Goal: Information Seeking & Learning: Learn about a topic

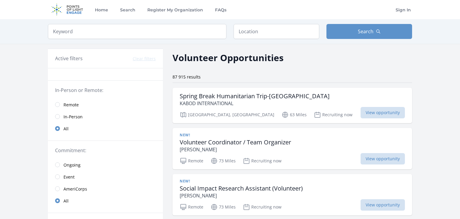
click at [74, 104] on span "Remote" at bounding box center [71, 105] width 15 height 6
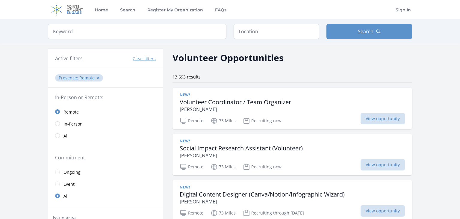
click at [64, 111] on link "Remote" at bounding box center [105, 112] width 115 height 12
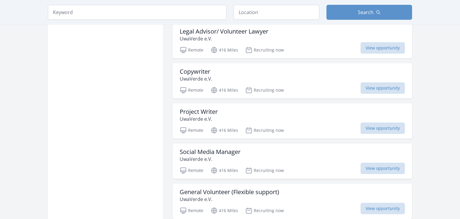
scroll to position [665, 0]
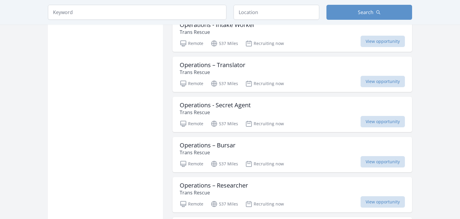
scroll to position [1424, 0]
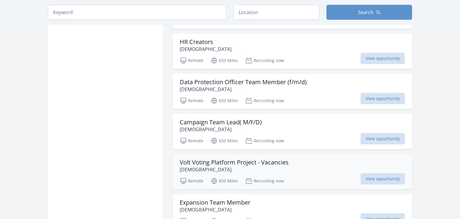
scroll to position [2310, 0]
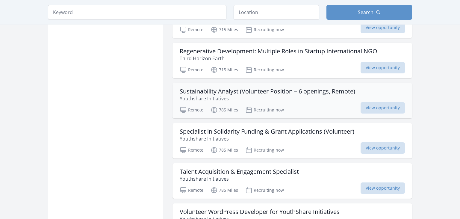
scroll to position [3165, 0]
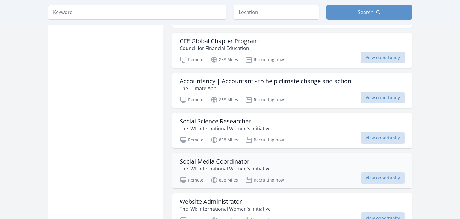
scroll to position [3671, 0]
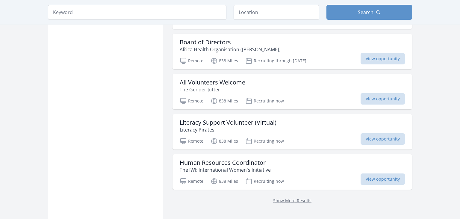
scroll to position [4779, 0]
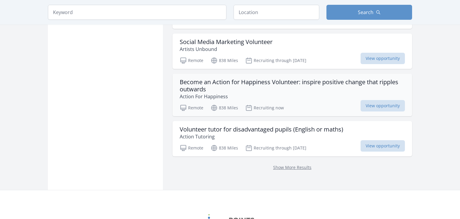
scroll to position [5666, 0]
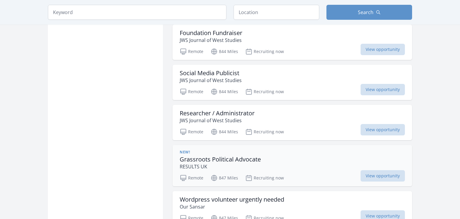
scroll to position [6457, 0]
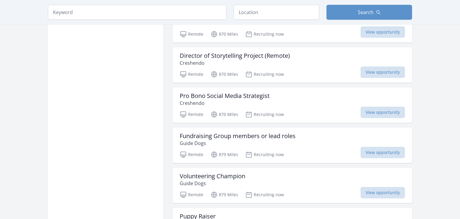
scroll to position [6837, 0]
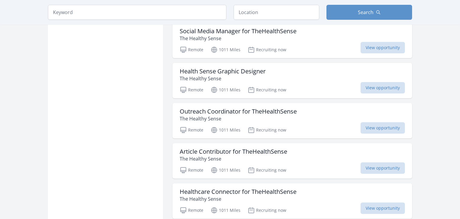
scroll to position [8008, 0]
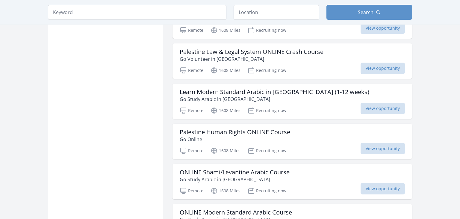
scroll to position [8894, 0]
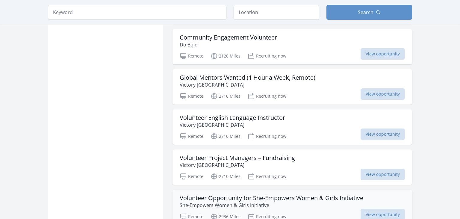
scroll to position [9717, 0]
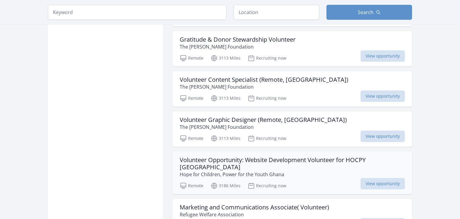
scroll to position [10445, 0]
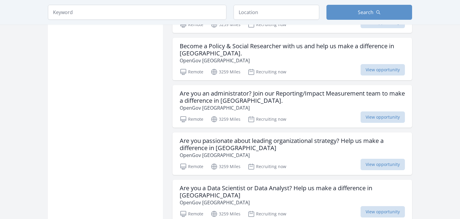
scroll to position [11426, 0]
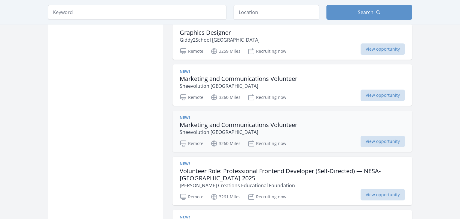
scroll to position [12249, 0]
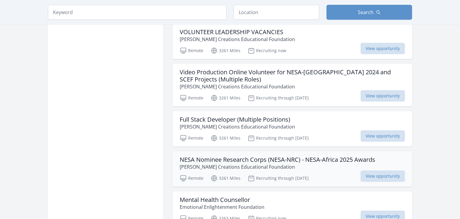
scroll to position [12850, 0]
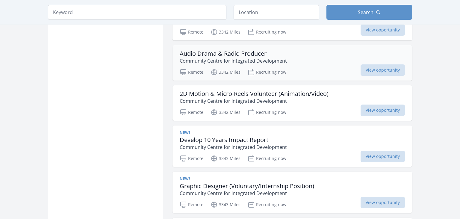
scroll to position [13958, 0]
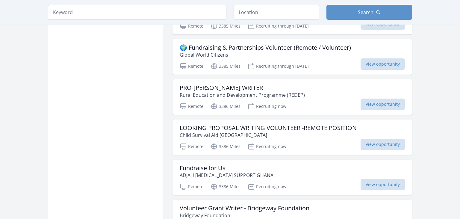
scroll to position [14654, 0]
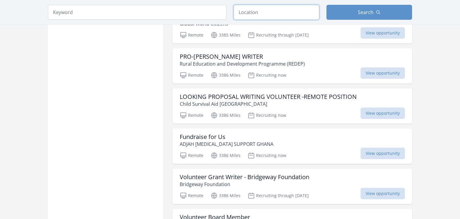
click at [277, 13] on input "text" at bounding box center [277, 12] width 86 height 15
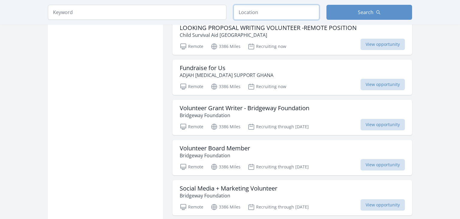
scroll to position [14749, 0]
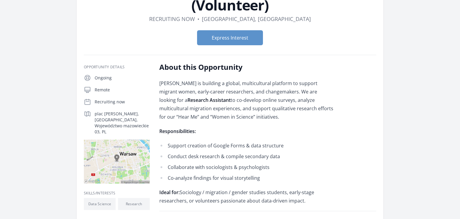
scroll to position [63, 0]
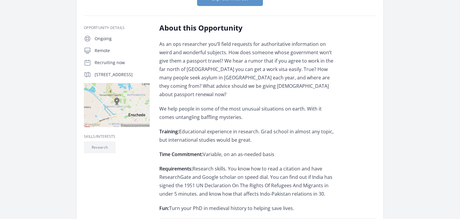
scroll to position [95, 0]
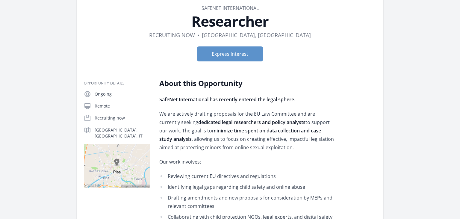
scroll to position [126, 0]
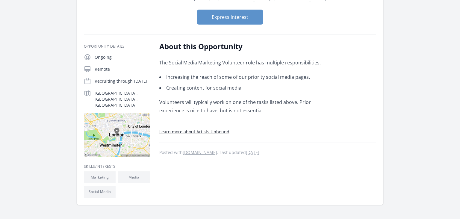
scroll to position [63, 0]
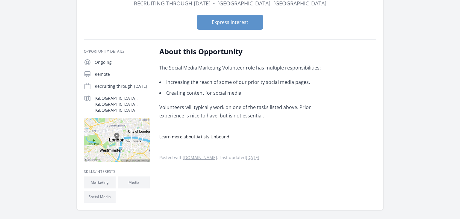
drag, startPoint x: 231, startPoint y: 136, endPoint x: 195, endPoint y: 139, distance: 35.5
click at [195, 139] on p "Learn more about Artists Unbound" at bounding box center [267, 136] width 217 height 7
copy link "Artists Unbound"
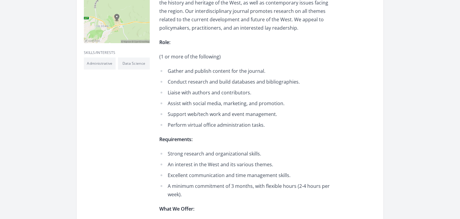
scroll to position [190, 0]
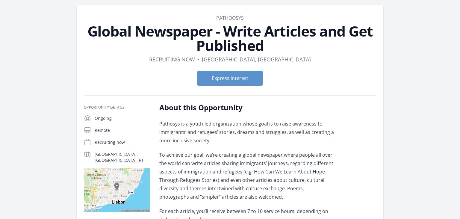
scroll to position [31, 0]
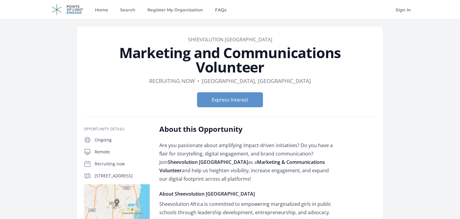
scroll to position [63, 0]
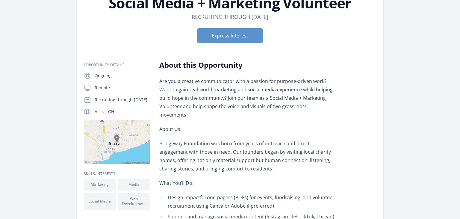
scroll to position [63, 0]
